Goal: Book appointment/travel/reservation

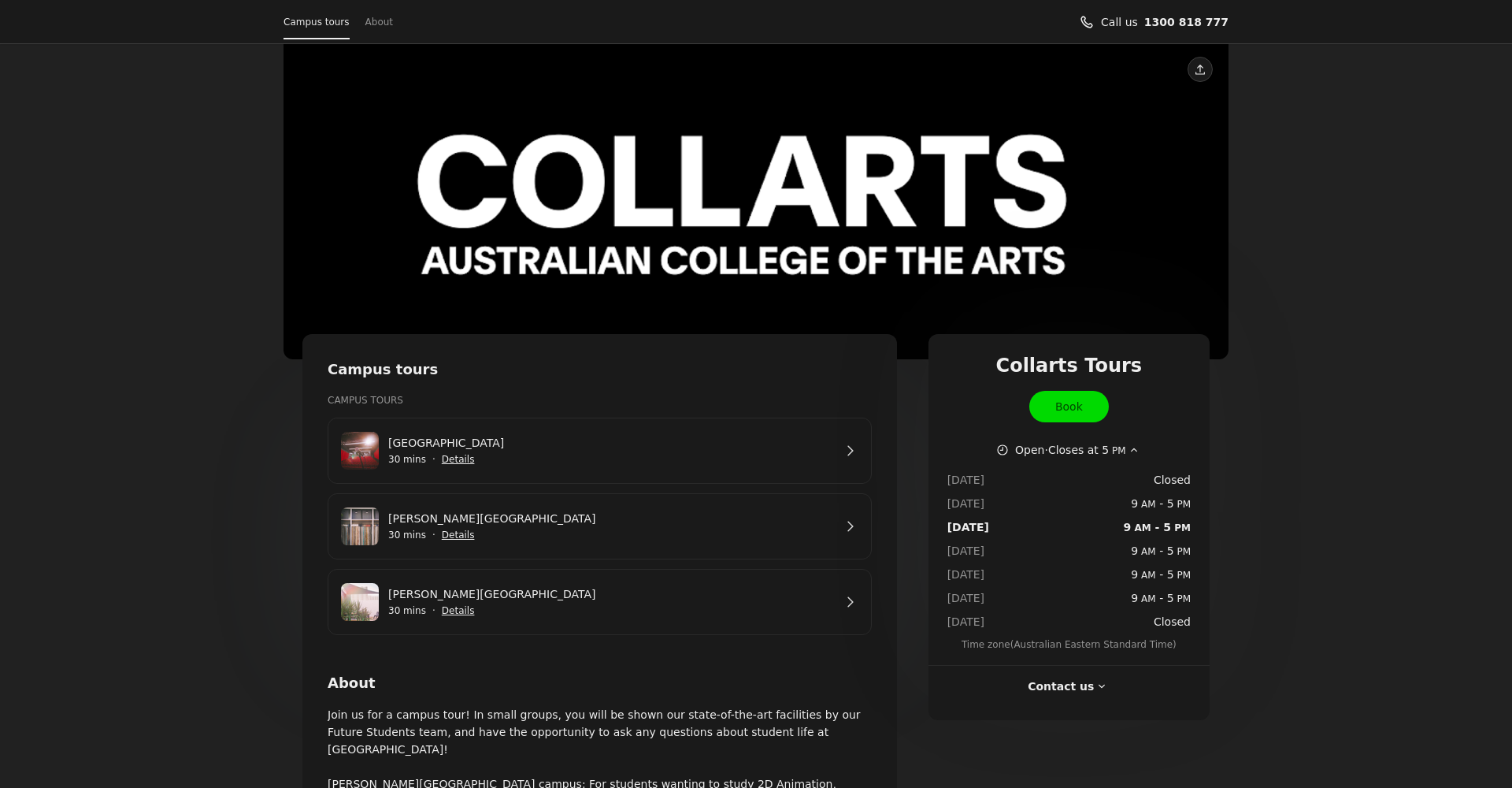
click at [806, 452] on link "[GEOGRAPHIC_DATA]" at bounding box center [611, 443] width 445 height 17
click at [458, 611] on span "Show details for George St Campus" at bounding box center [458, 610] width 35 height 35
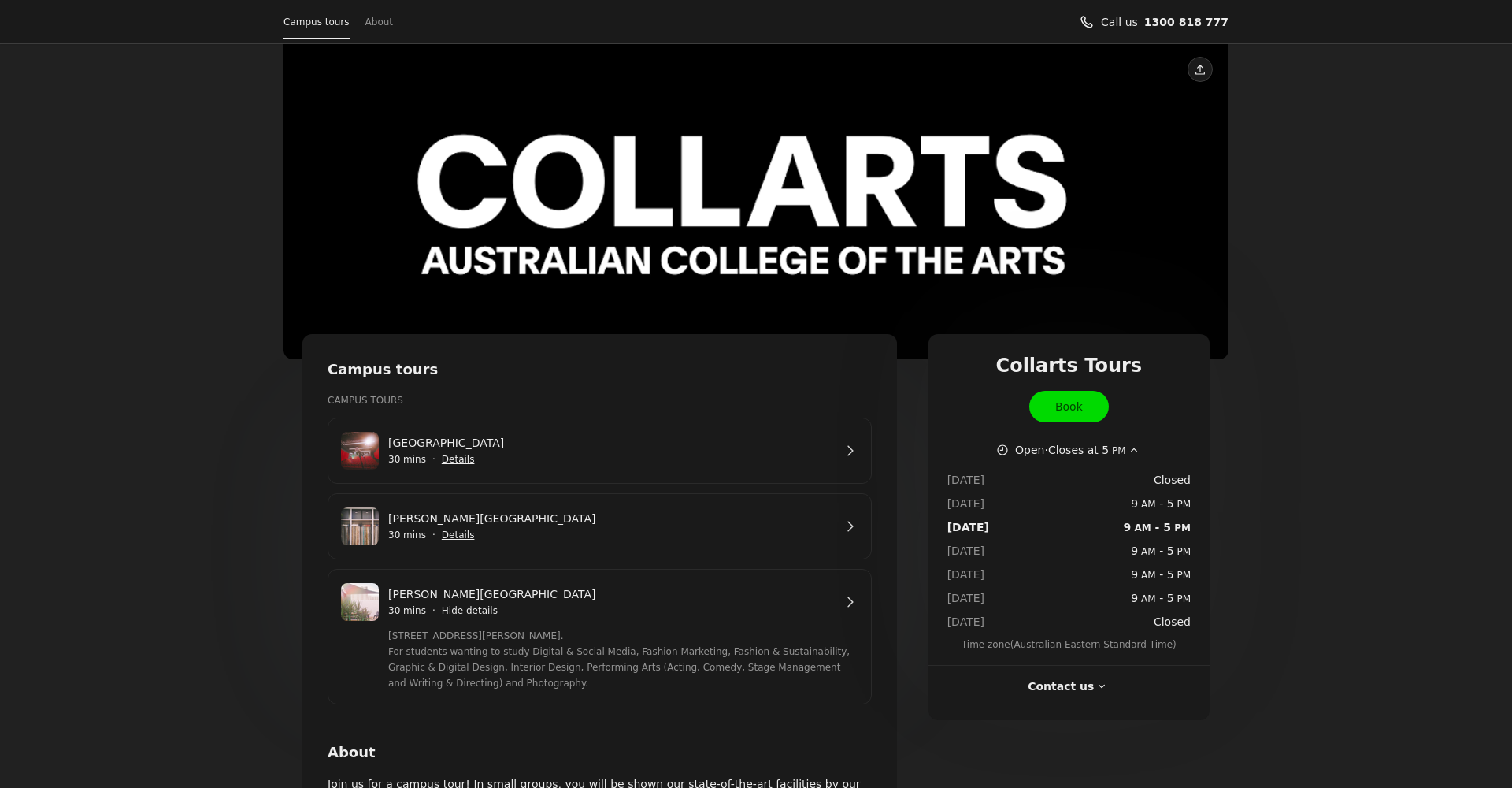
click at [833, 603] on link "[PERSON_NAME][GEOGRAPHIC_DATA]" at bounding box center [611, 594] width 445 height 17
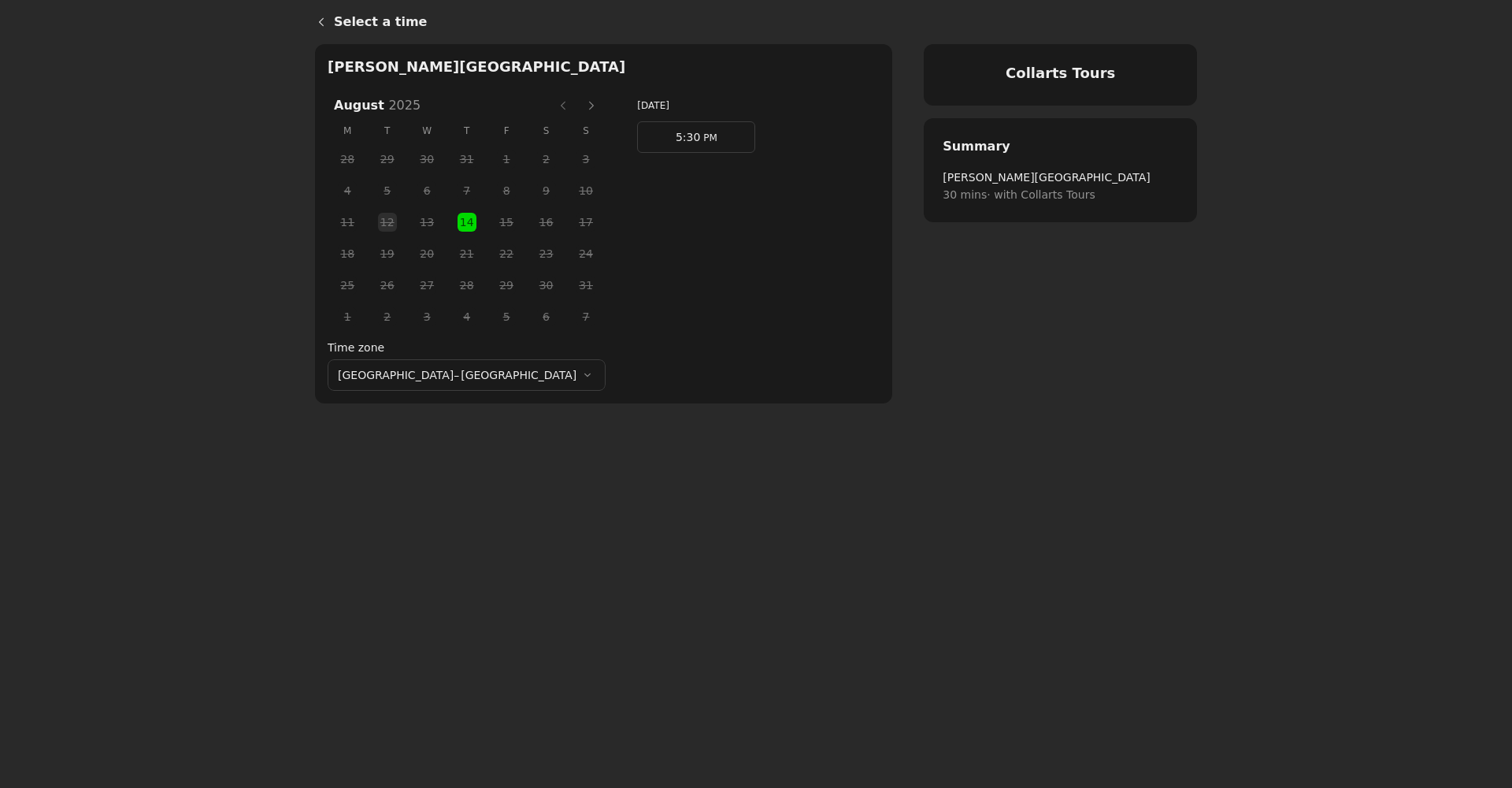
click at [579, 104] on button "Next month" at bounding box center [592, 105] width 26 height 26
click at [579, 107] on button "Next month" at bounding box center [592, 105] width 26 height 26
click at [579, 108] on button "Next month" at bounding box center [592, 105] width 26 height 26
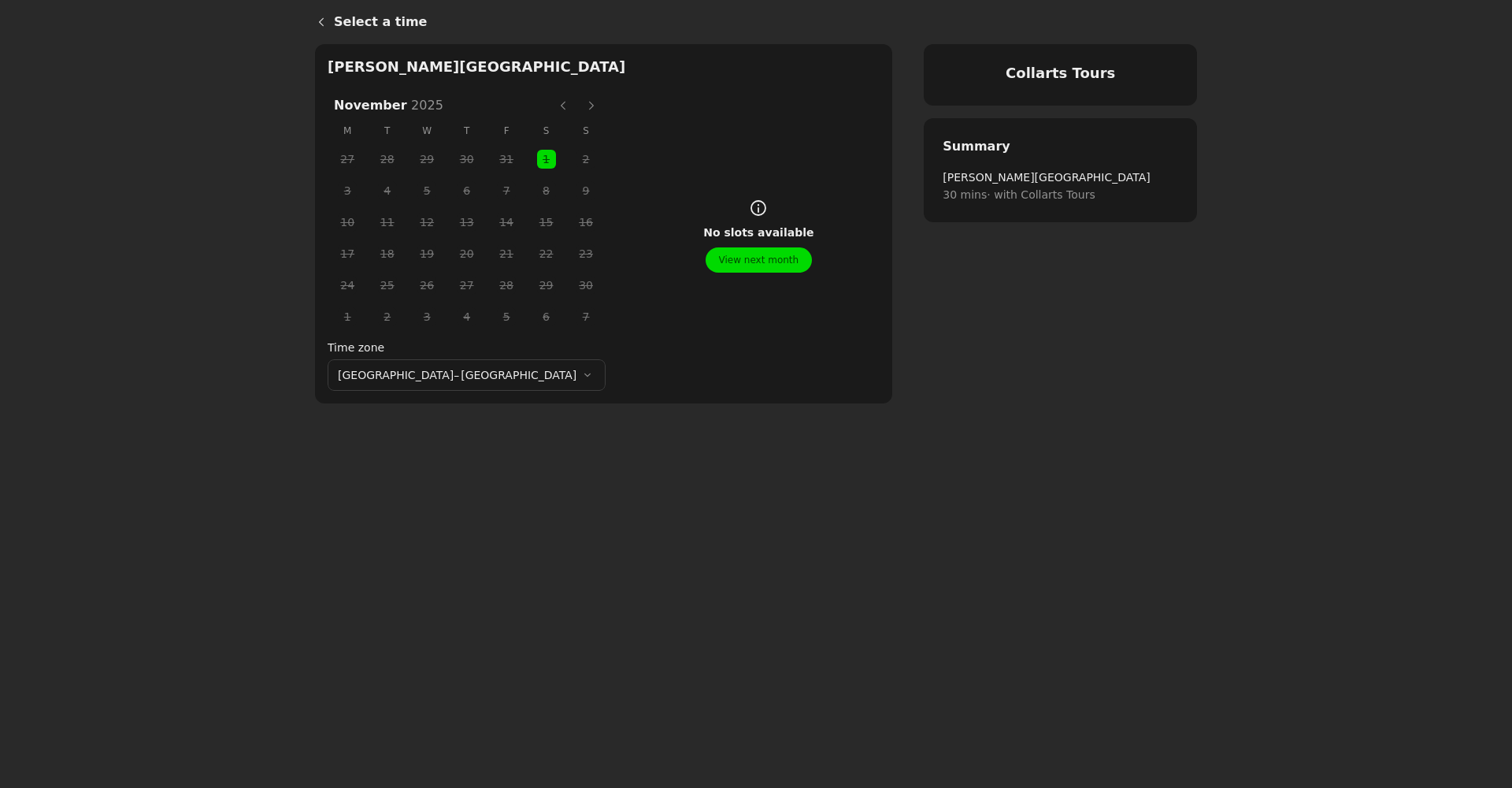
click at [550, 107] on button "Previous month" at bounding box center [563, 105] width 26 height 26
click at [550, 105] on button "Previous month" at bounding box center [563, 105] width 26 height 26
click at [415, 282] on span "1" at bounding box center [427, 285] width 24 height 24
click at [375, 256] on span "23" at bounding box center [387, 254] width 24 height 24
click at [550, 109] on button "Previous month" at bounding box center [563, 105] width 26 height 26
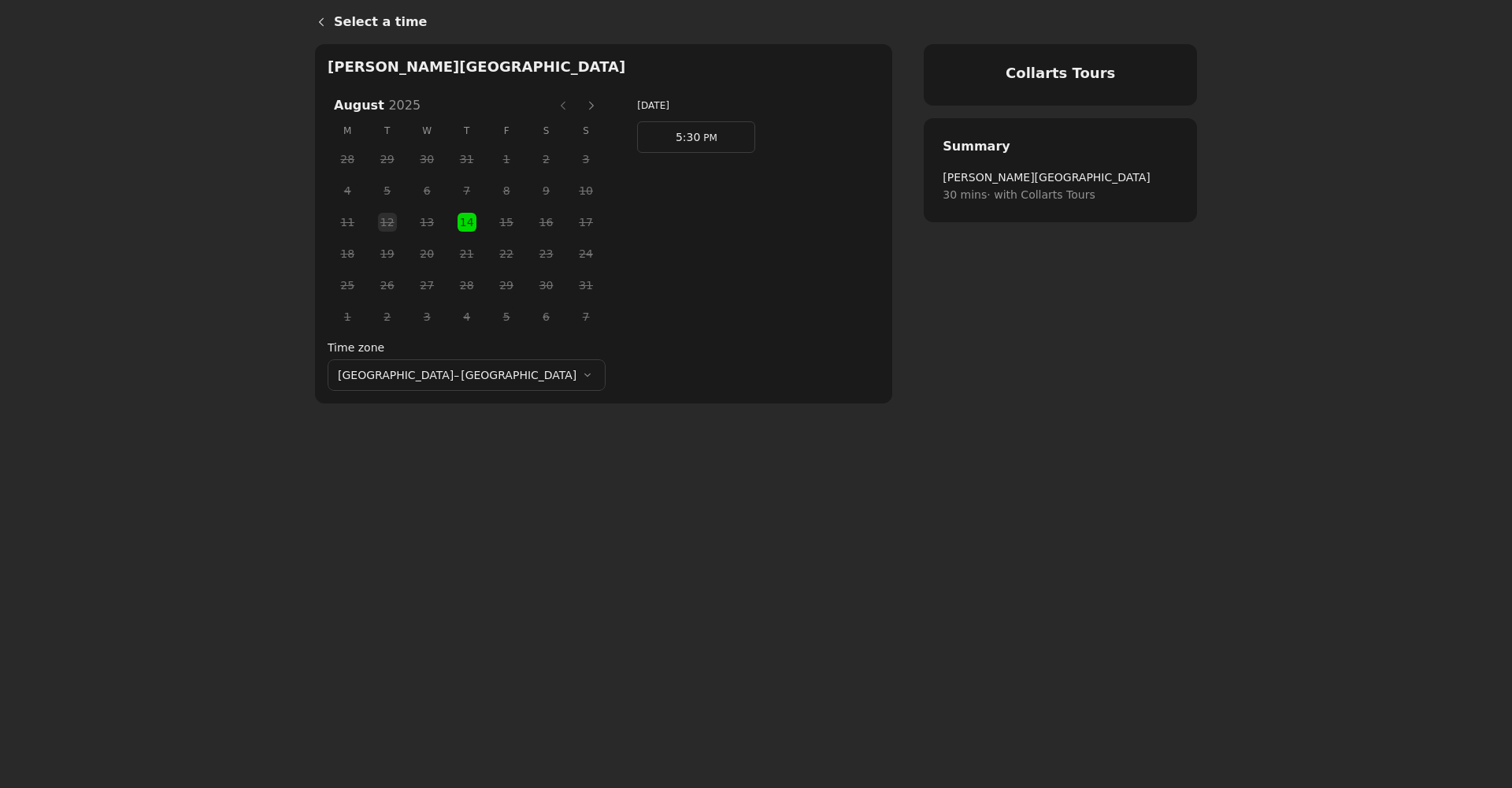
click at [579, 108] on button "Next month" at bounding box center [592, 105] width 26 height 26
